Goal: Task Accomplishment & Management: Manage account settings

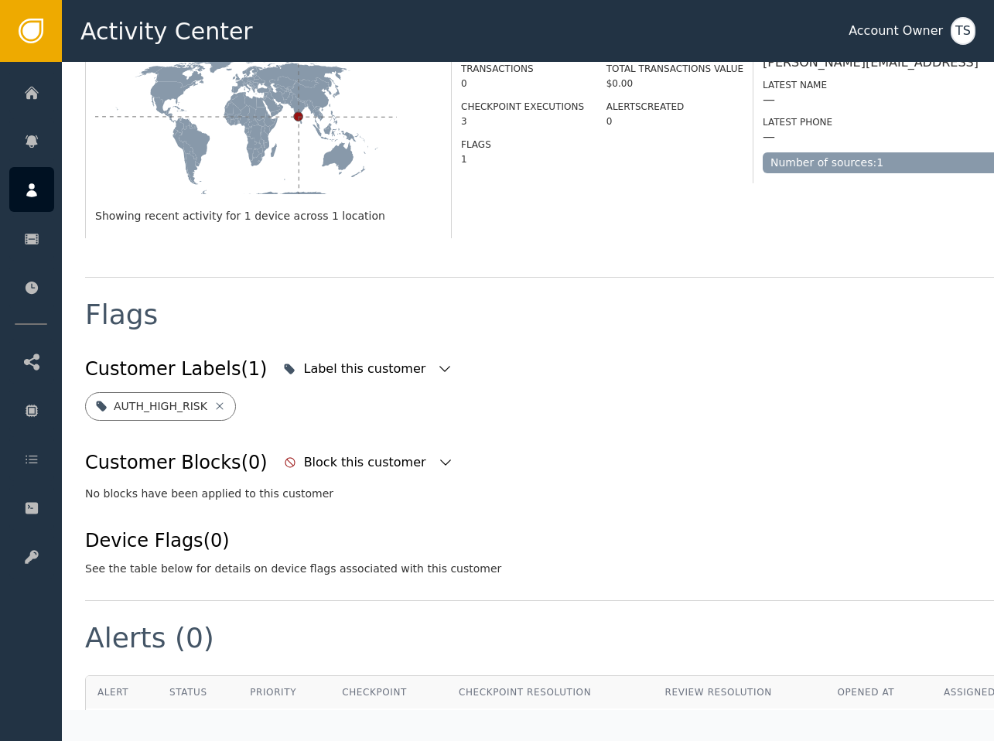
scroll to position [400, 0]
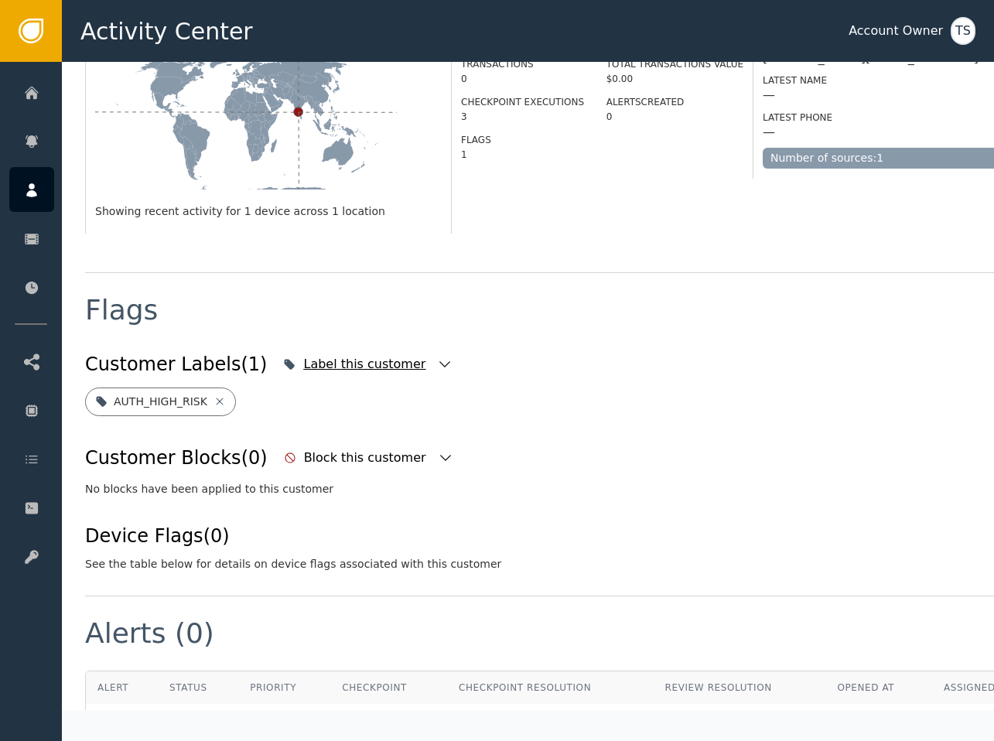
click at [353, 355] on div "Label this customer" at bounding box center [366, 364] width 126 height 19
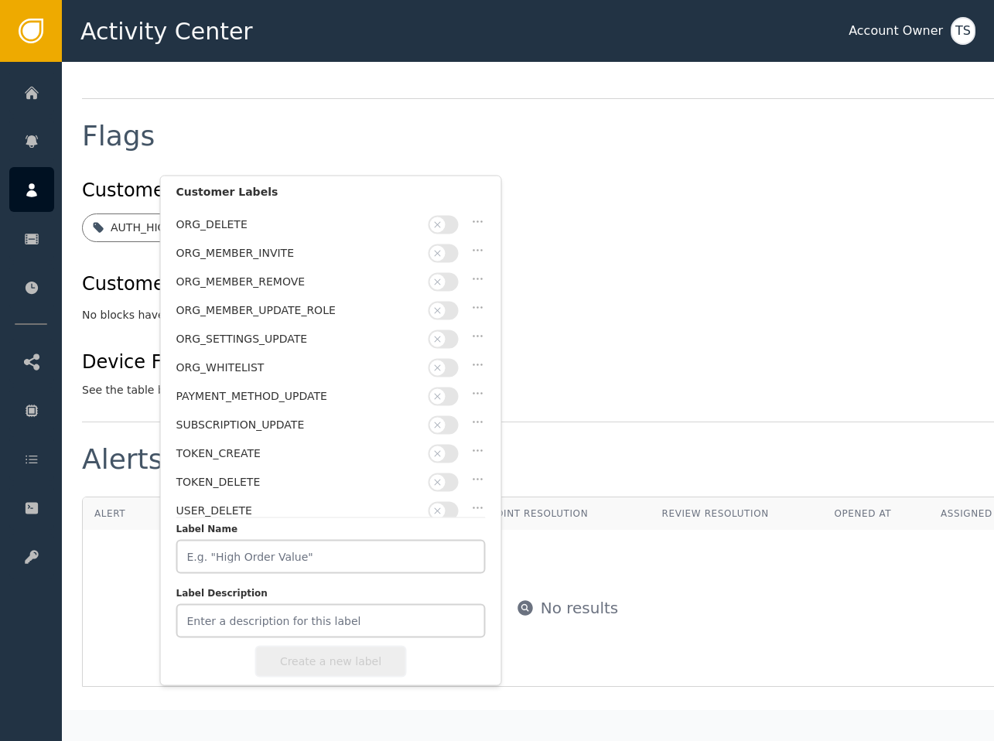
scroll to position [574, 5]
click at [594, 299] on div "Customer Labels (1) Label this customer Customer Labels accountOperation API_KE…" at bounding box center [565, 285] width 970 height 225
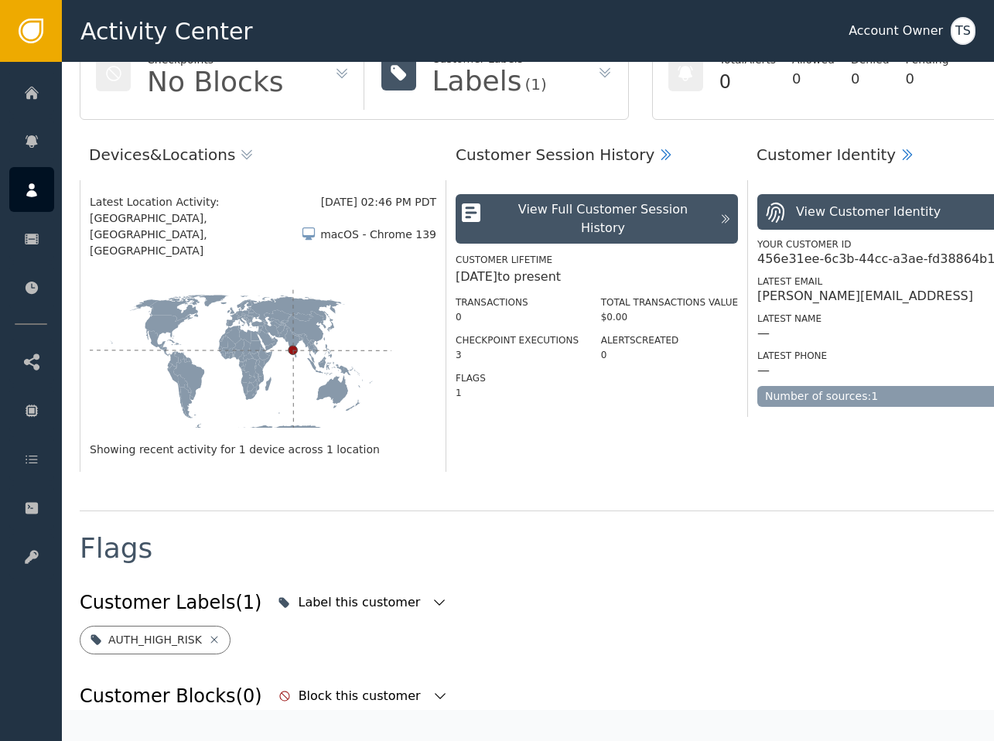
scroll to position [0, 5]
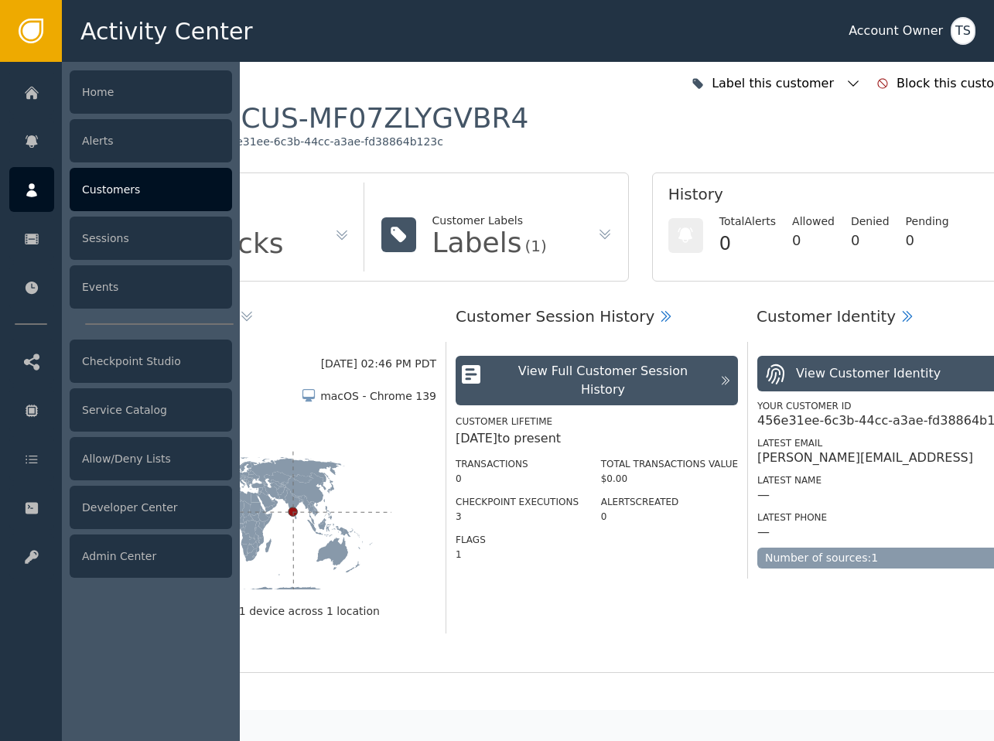
click at [114, 333] on div at bounding box center [151, 401] width 178 height 679
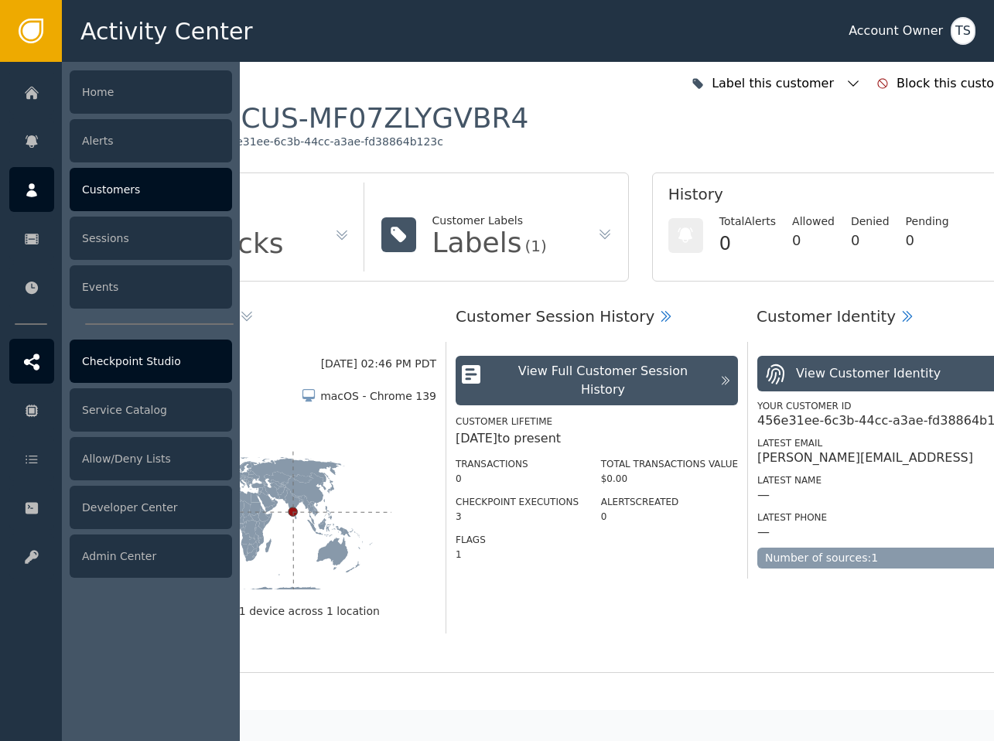
click at [112, 353] on div "Checkpoint Studio" at bounding box center [151, 360] width 162 height 43
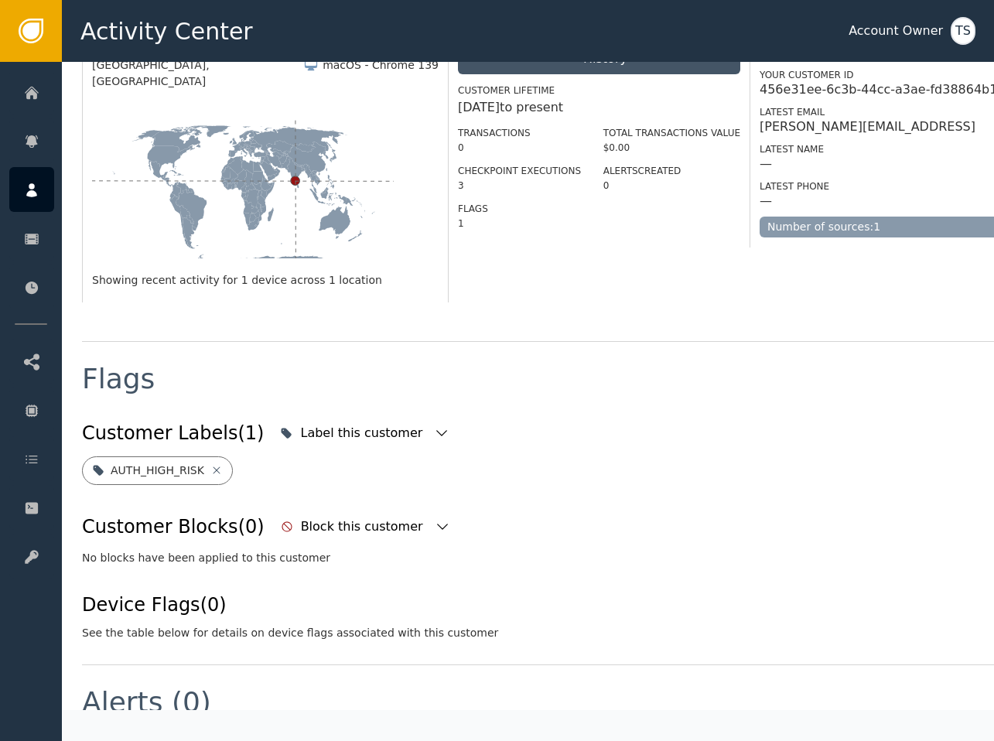
scroll to position [335, 3]
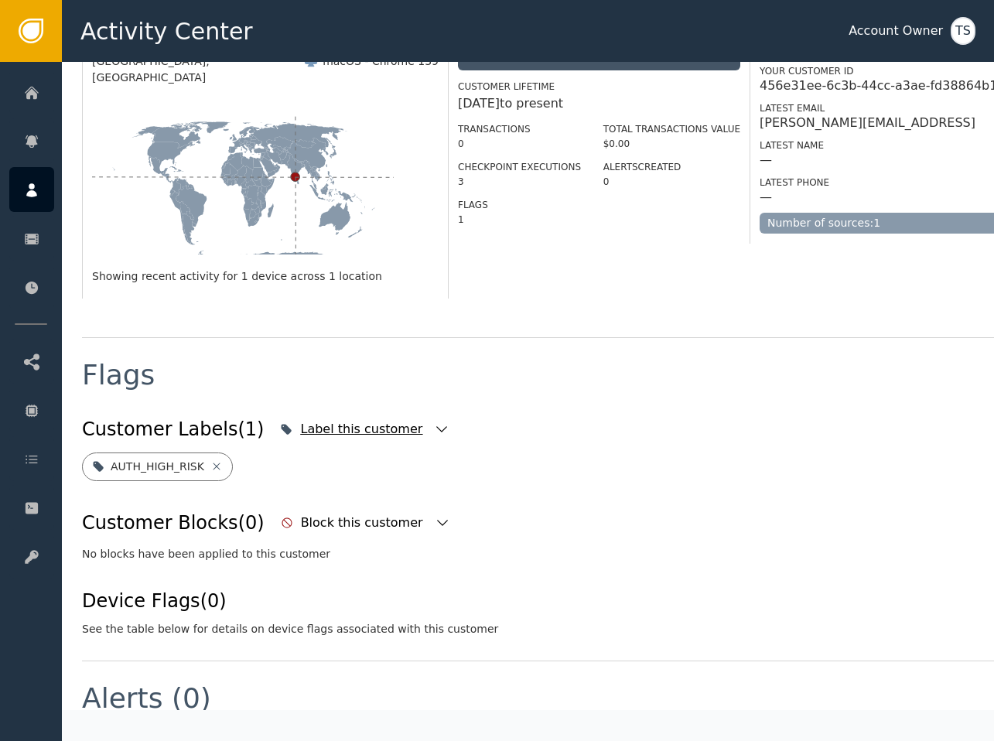
click at [358, 420] on div "Label this customer" at bounding box center [363, 429] width 126 height 19
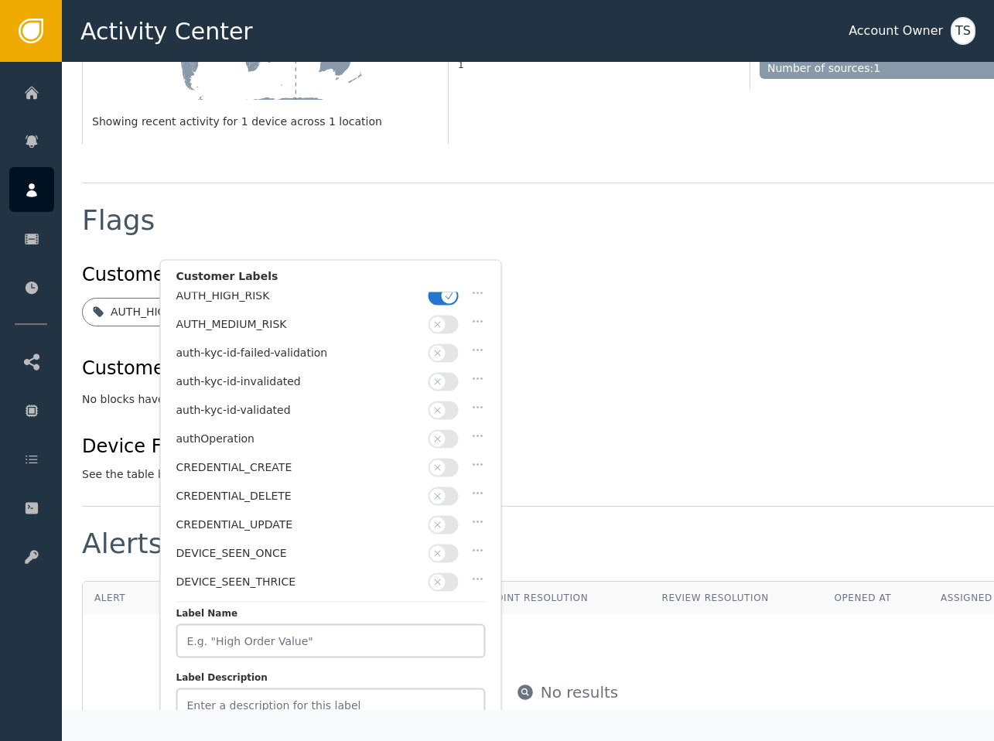
scroll to position [66, 0]
click at [453, 374] on button "button" at bounding box center [443, 379] width 30 height 19
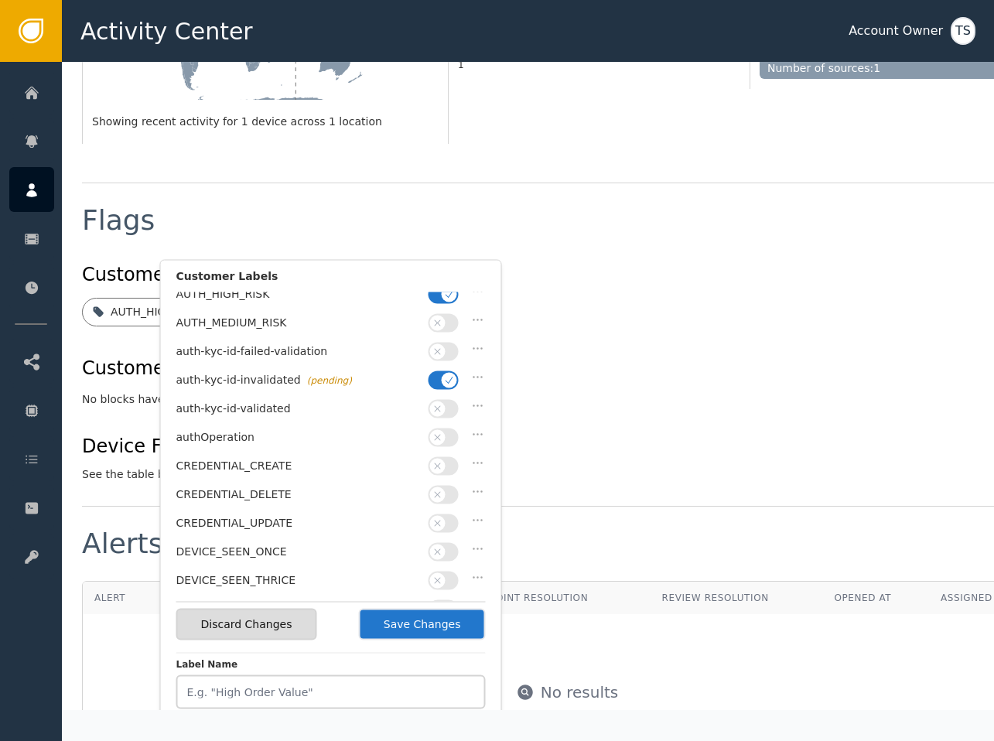
click at [418, 629] on button "Save Changes" at bounding box center [422, 625] width 127 height 32
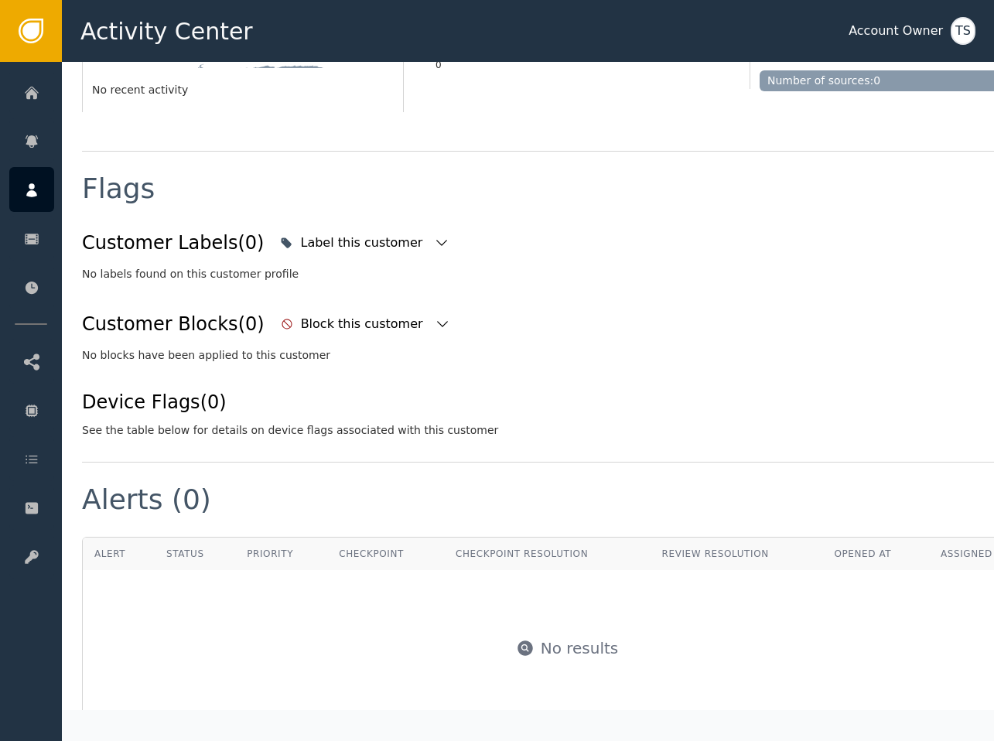
scroll to position [490, 3]
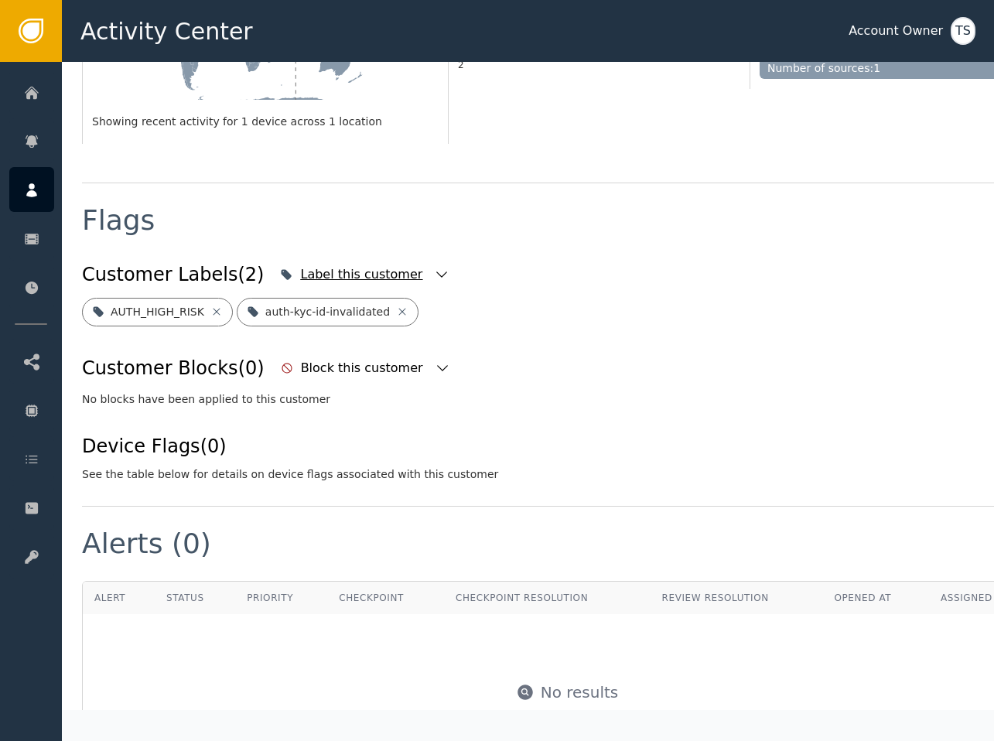
click at [434, 267] on icon "button" at bounding box center [441, 274] width 15 height 15
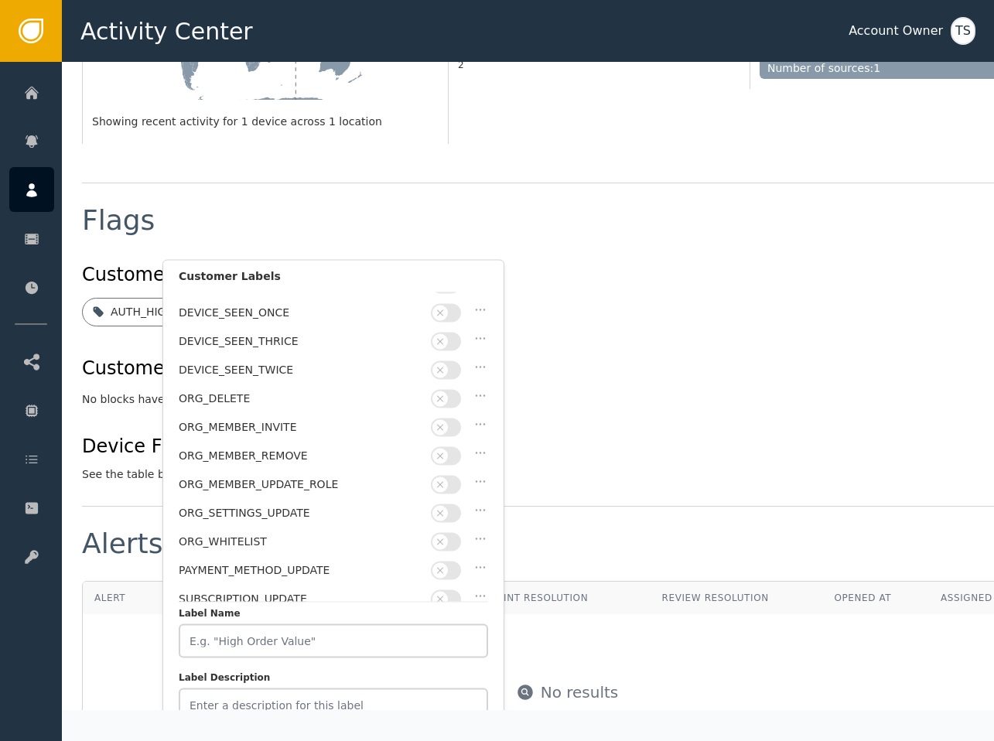
scroll to position [394, 0]
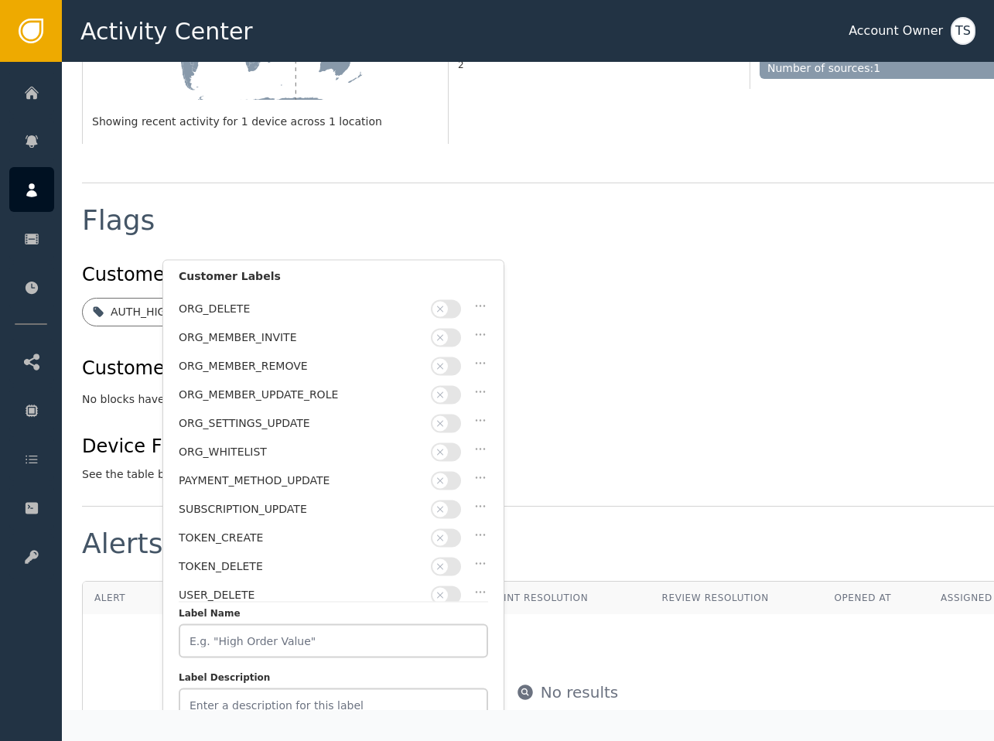
click at [594, 351] on div "Customer Blocks (0) Block this customer" at bounding box center [567, 368] width 970 height 34
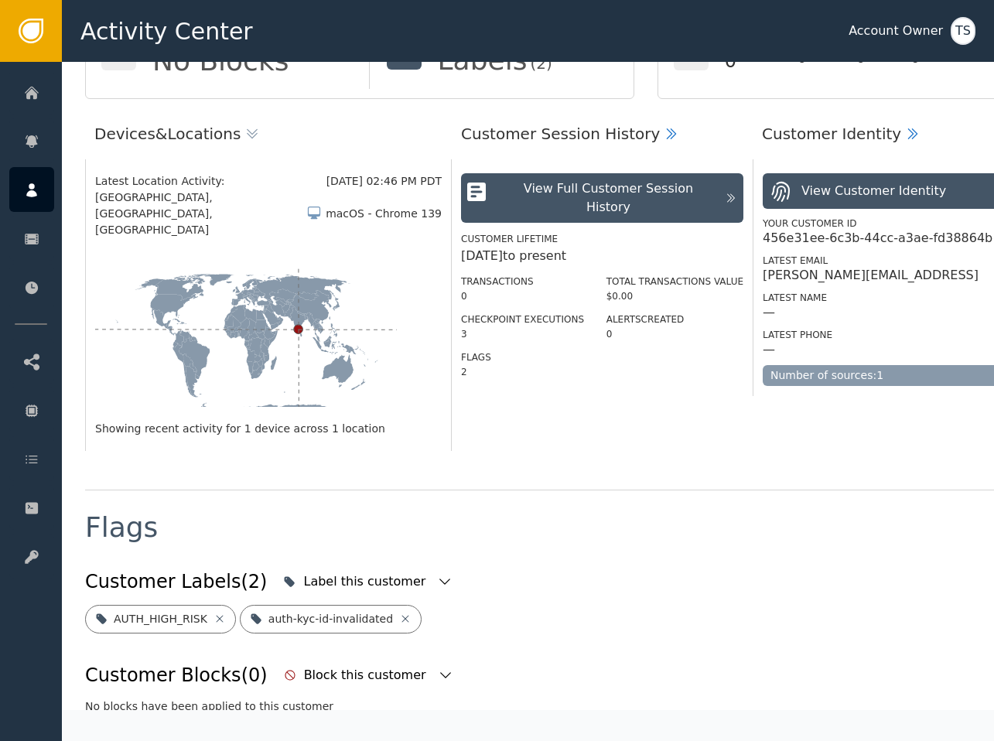
scroll to position [183, 0]
click at [469, 326] on div "3" at bounding box center [522, 333] width 123 height 14
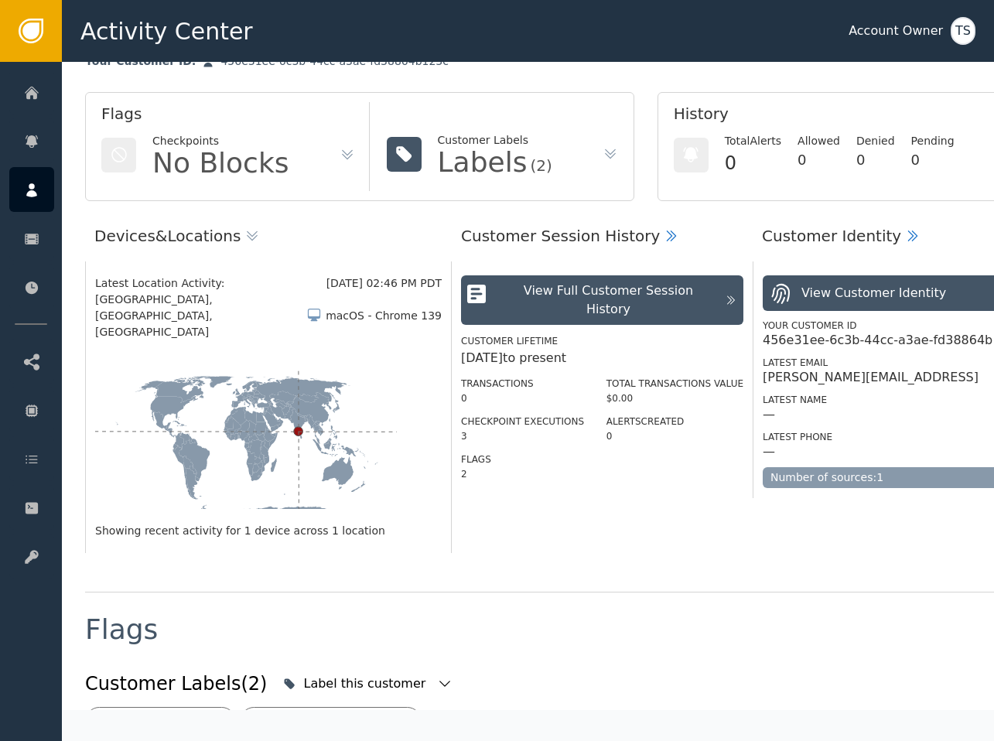
scroll to position [77, 0]
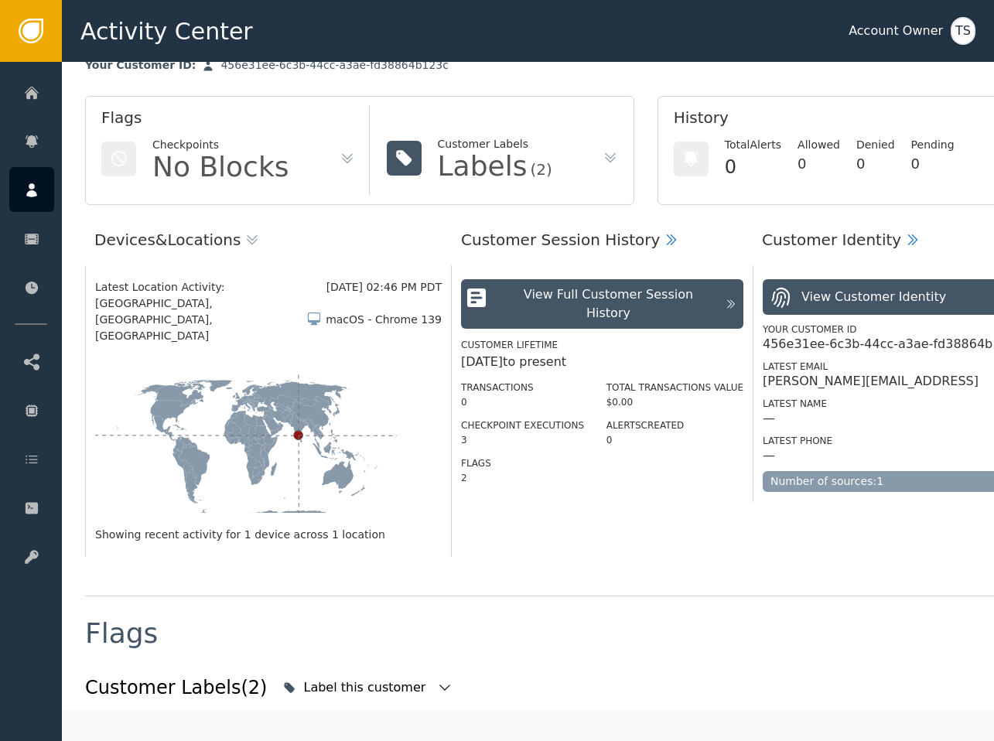
click at [558, 239] on div "Customer Session History" at bounding box center [560, 239] width 199 height 23
click at [594, 242] on icon at bounding box center [671, 239] width 15 height 15
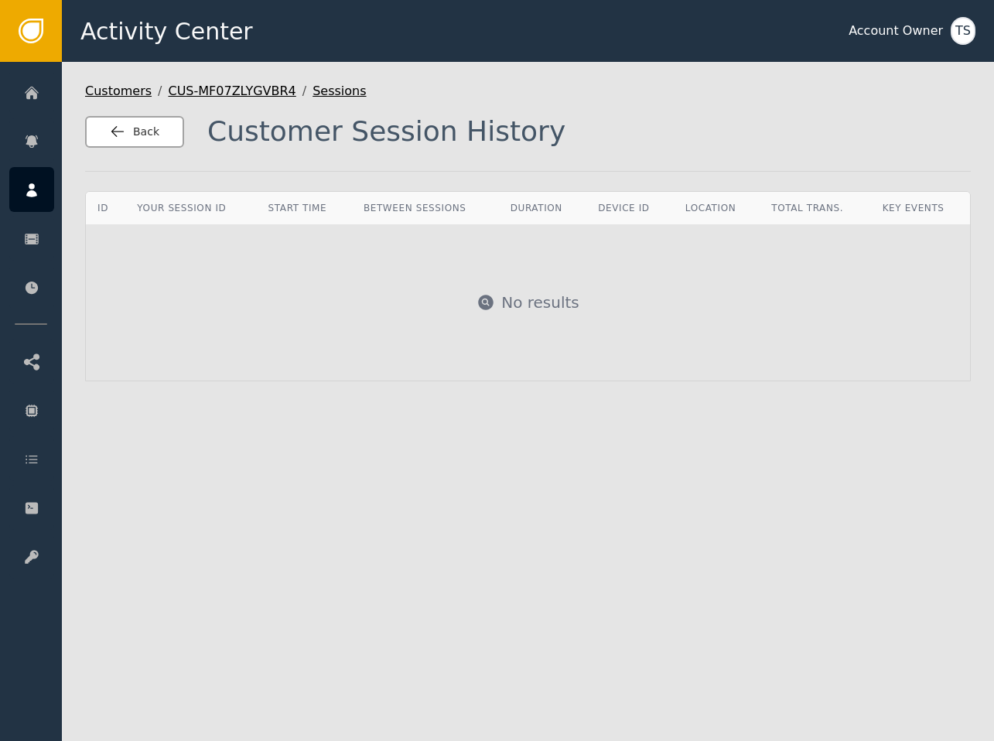
click at [152, 139] on span "Back" at bounding box center [146, 132] width 26 height 16
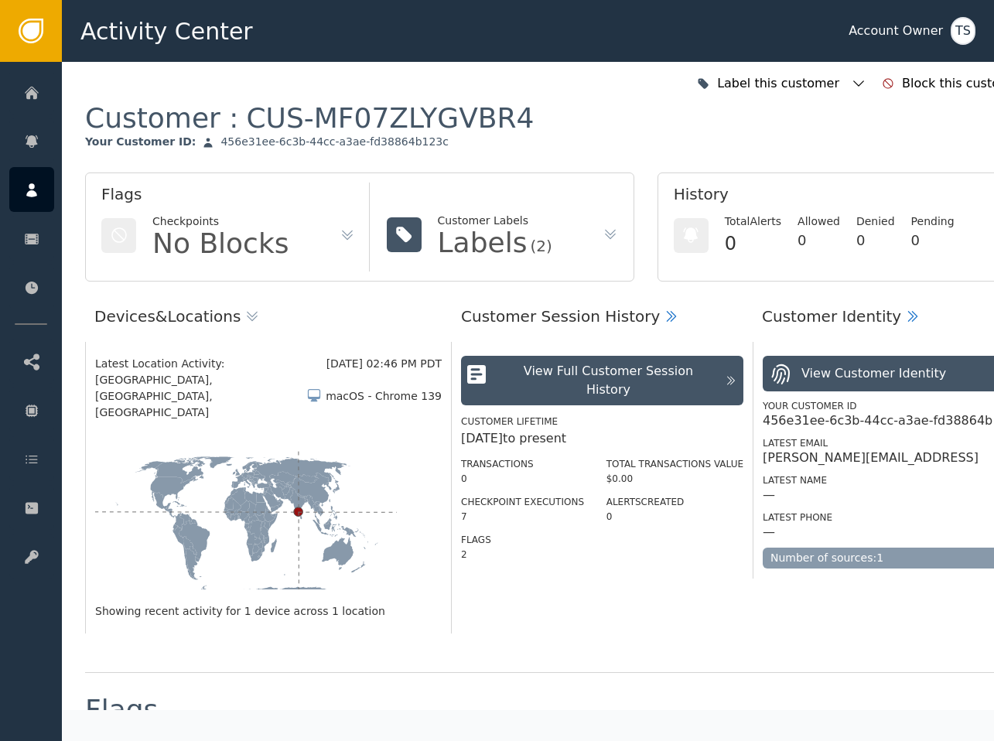
click at [594, 376] on icon at bounding box center [732, 380] width 5 height 9
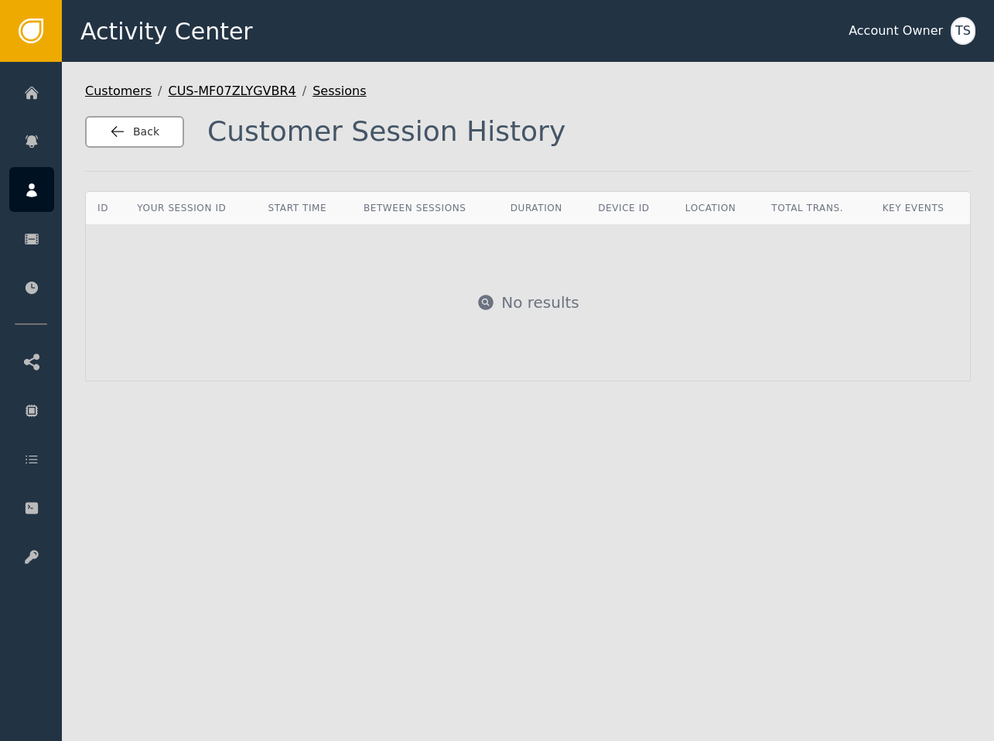
click at [148, 147] on button "Back" at bounding box center [134, 132] width 99 height 32
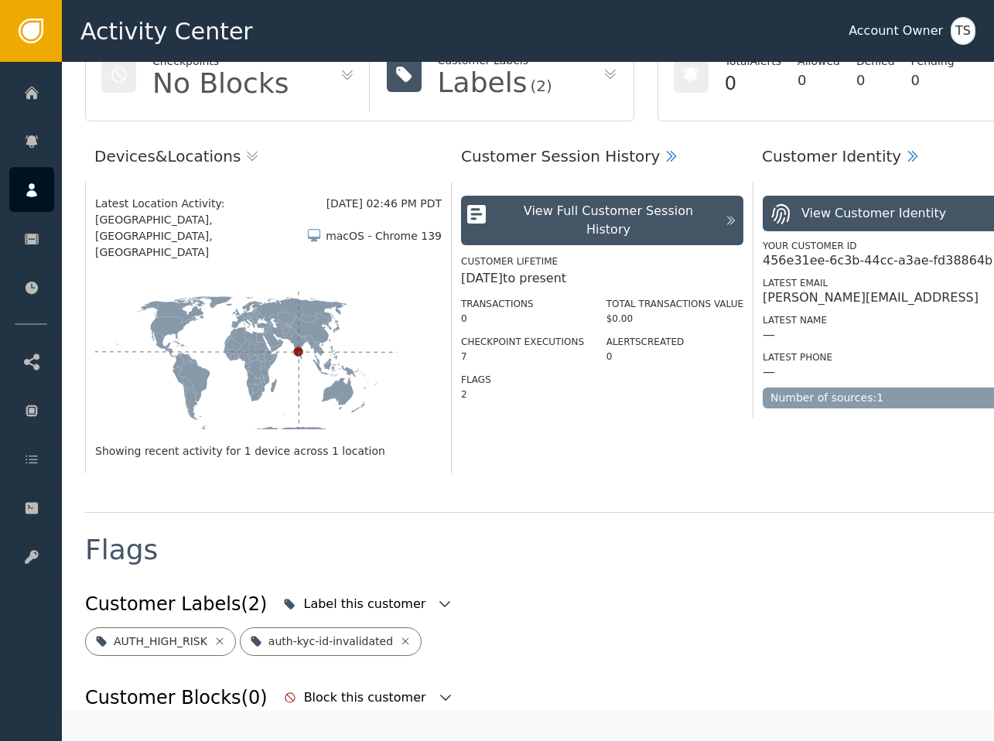
scroll to position [165, 0]
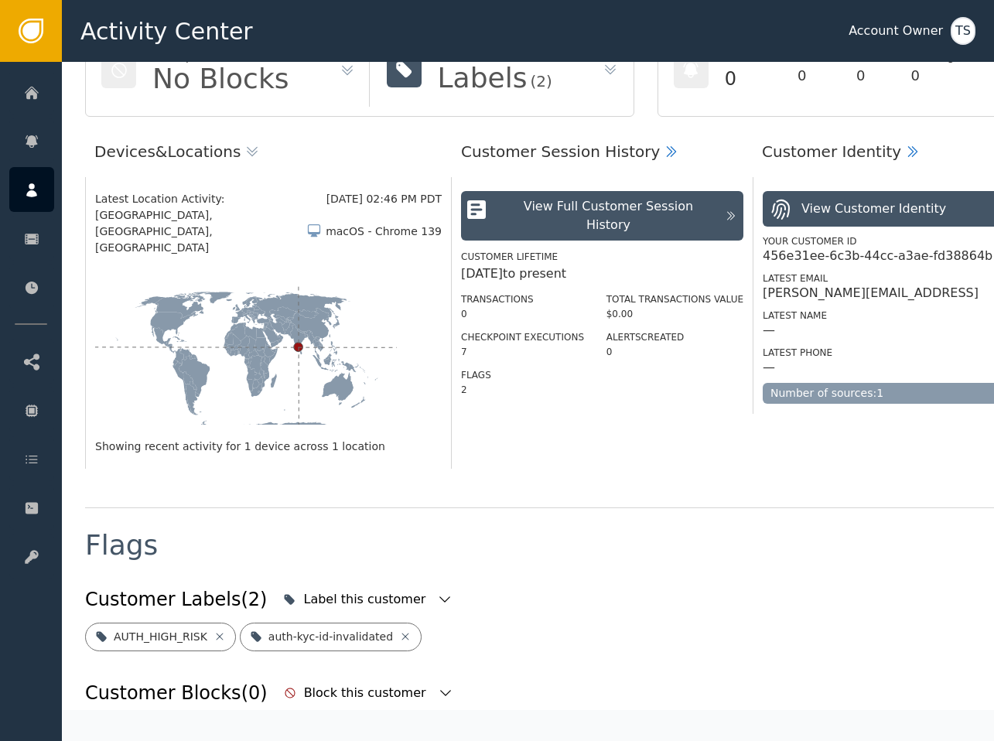
click at [594, 207] on div "View Full Customer Session History" at bounding box center [608, 215] width 217 height 37
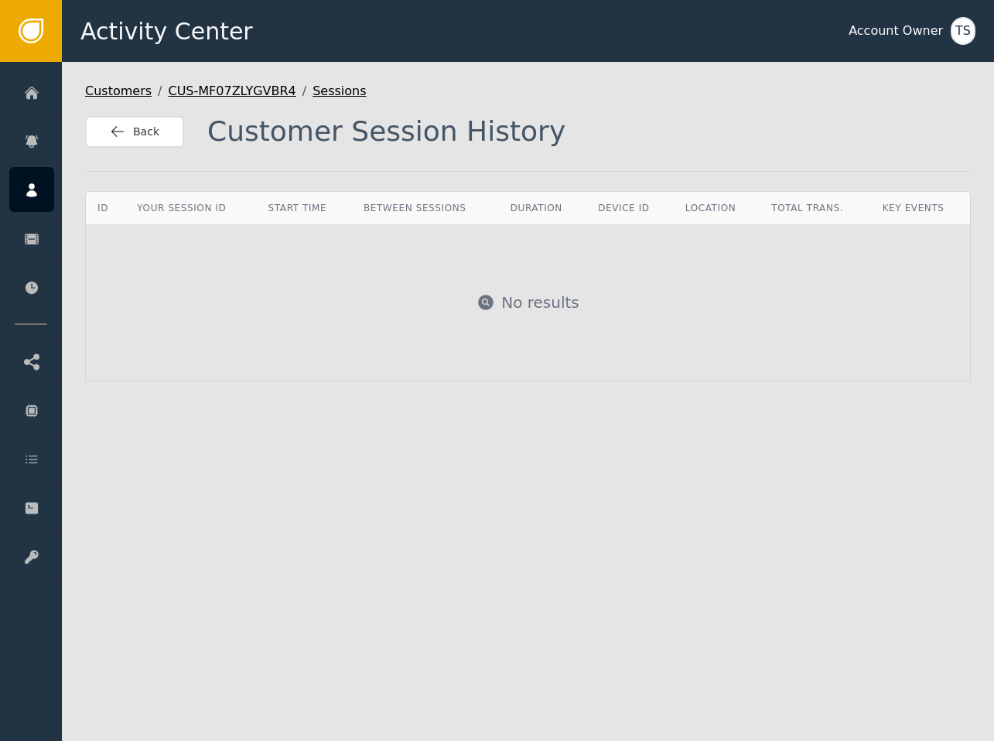
click at [372, 346] on div "No results" at bounding box center [528, 302] width 882 height 155
click at [527, 308] on div "No results" at bounding box center [540, 302] width 78 height 23
click at [176, 125] on button "Back" at bounding box center [134, 132] width 99 height 32
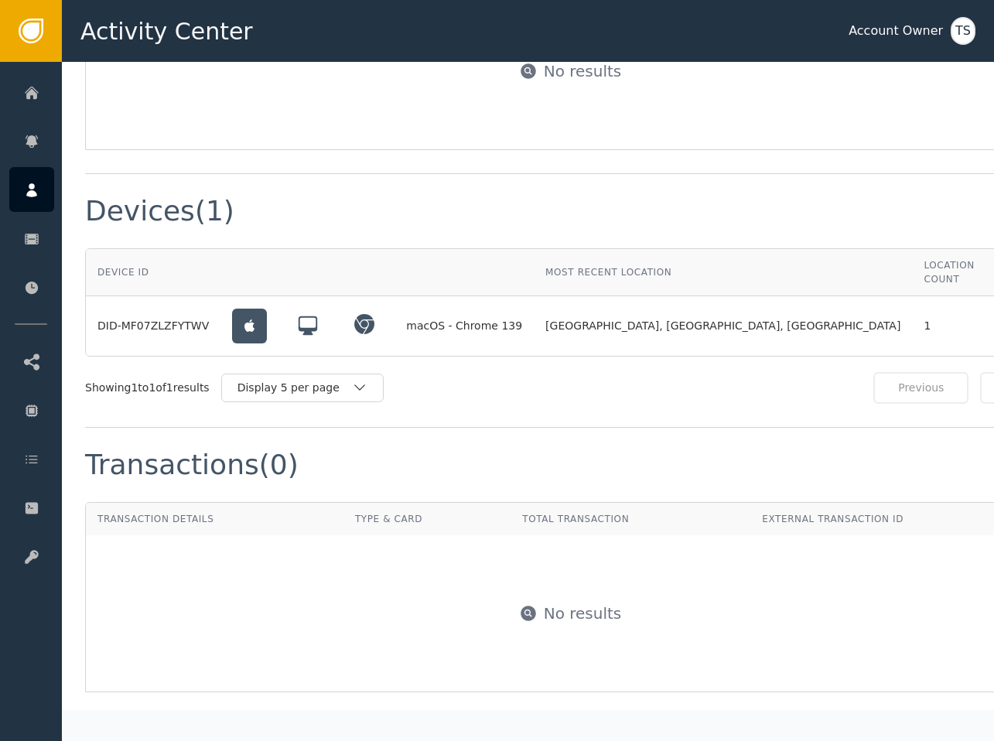
scroll to position [0, 58]
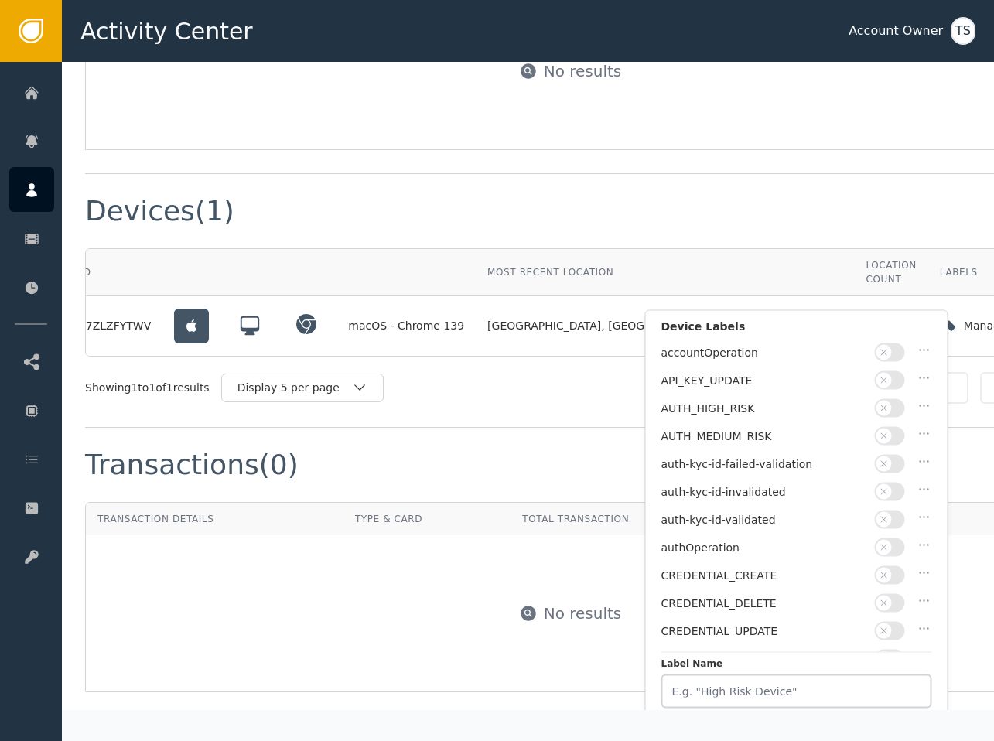
click at [594, 70] on div "No results" at bounding box center [570, 71] width 967 height 155
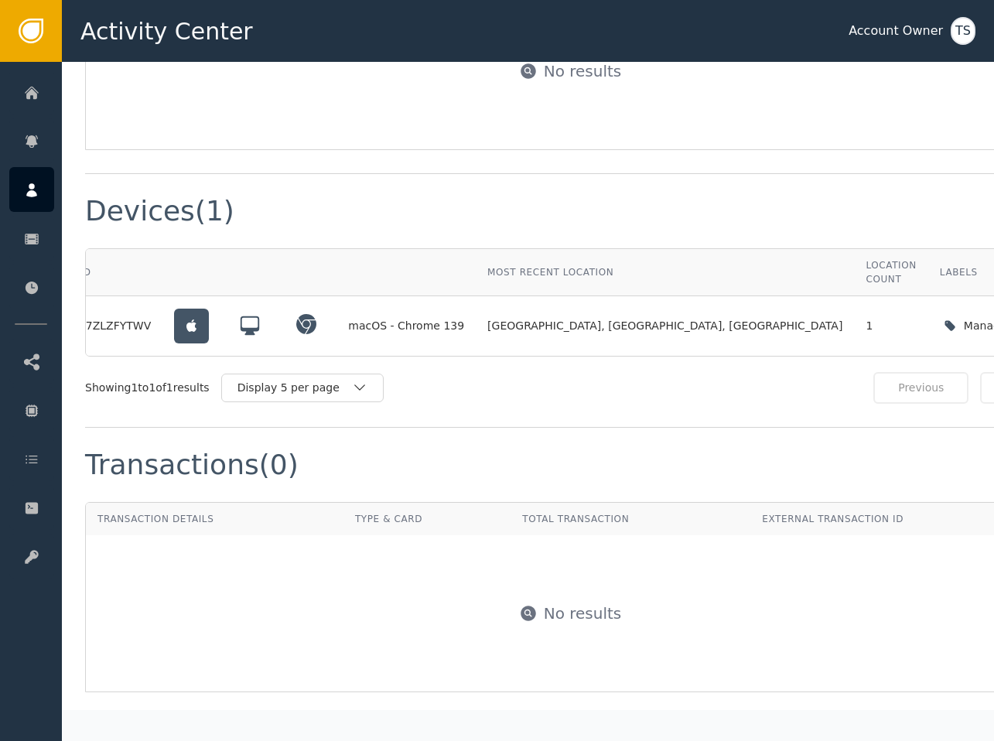
click at [594, 70] on div "No results" at bounding box center [570, 71] width 967 height 155
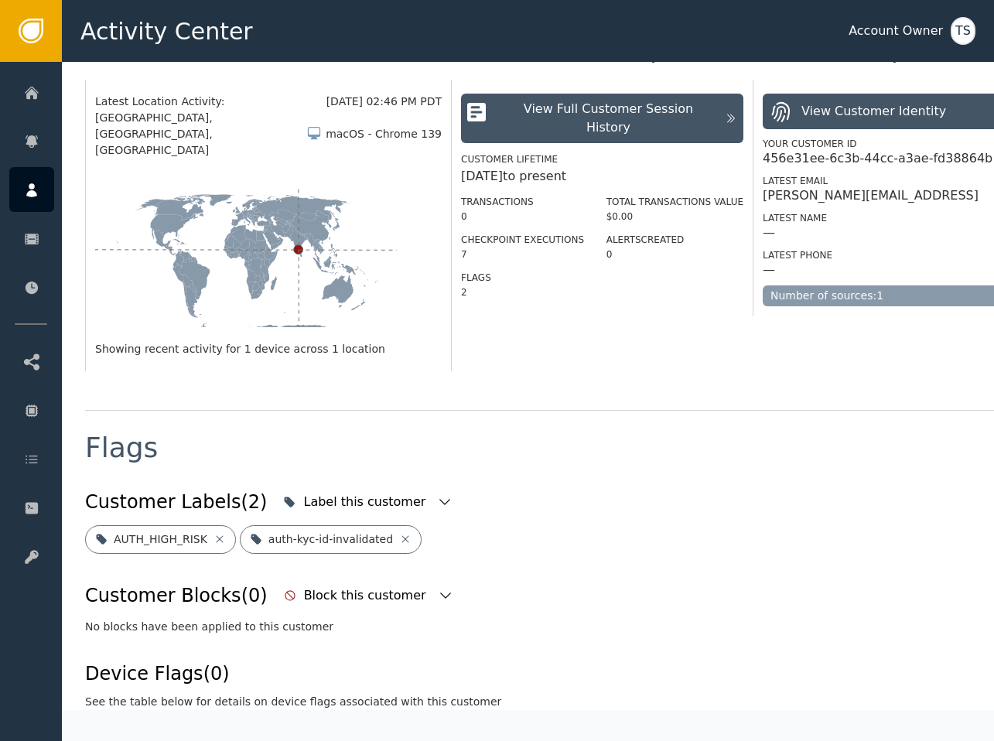
scroll to position [0, 0]
